Goal: Check status: Check status

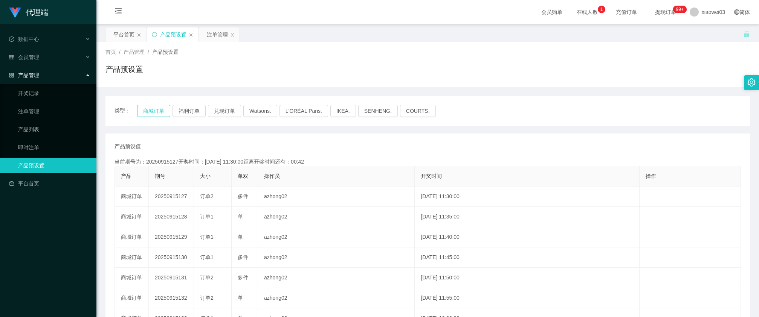
click at [160, 113] on button "商城订单" at bounding box center [153, 111] width 33 height 12
click at [164, 115] on button "商城订单" at bounding box center [153, 111] width 33 height 12
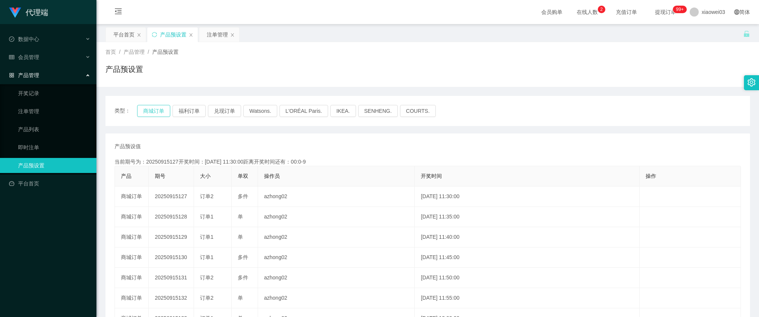
click at [164, 115] on button "商城订单" at bounding box center [153, 111] width 33 height 12
type button "k3wph"
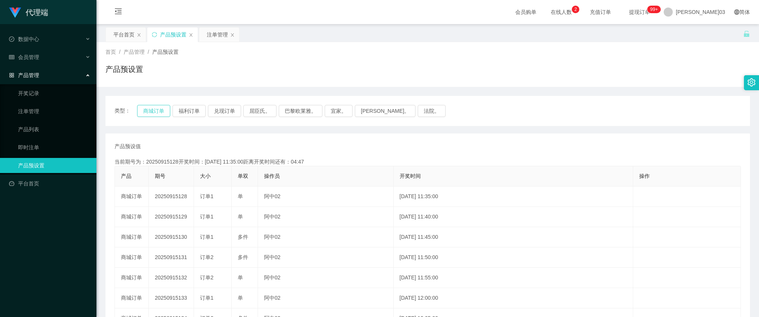
click at [166, 115] on button "商城订单" at bounding box center [153, 111] width 33 height 12
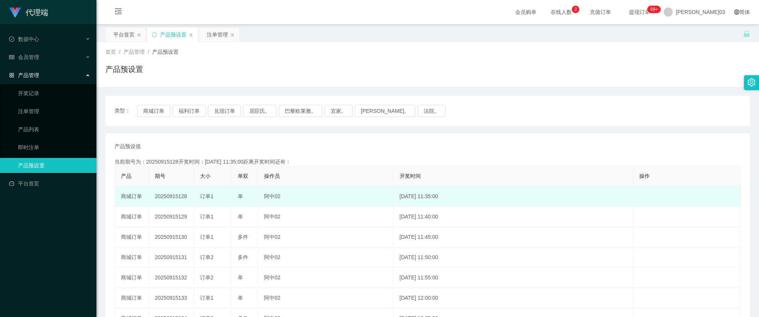
click at [181, 198] on td "20250915128" at bounding box center [171, 197] width 45 height 20
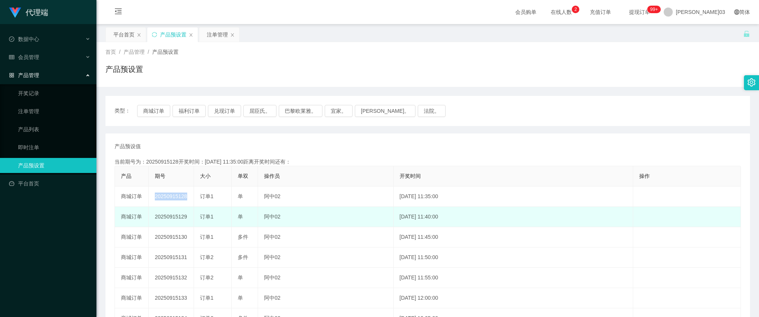
copy td "20250915128"
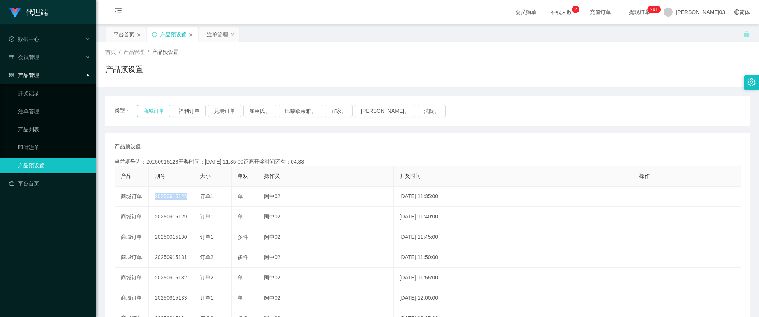
click at [151, 110] on button "商城订单" at bounding box center [153, 111] width 33 height 12
click at [155, 120] on div "类型： 商城订单 福利订单 兑现订单 屈臣氏。 巴黎欧莱雅。 宜家。 [PERSON_NAME]。 法院。" at bounding box center [427, 111] width 644 height 30
click at [156, 113] on button "商城订单" at bounding box center [153, 111] width 33 height 12
